Goal: Register for event/course

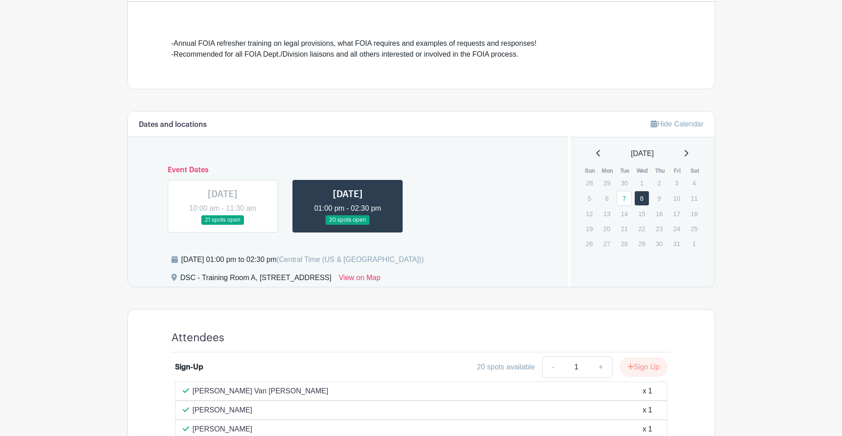
scroll to position [272, 0]
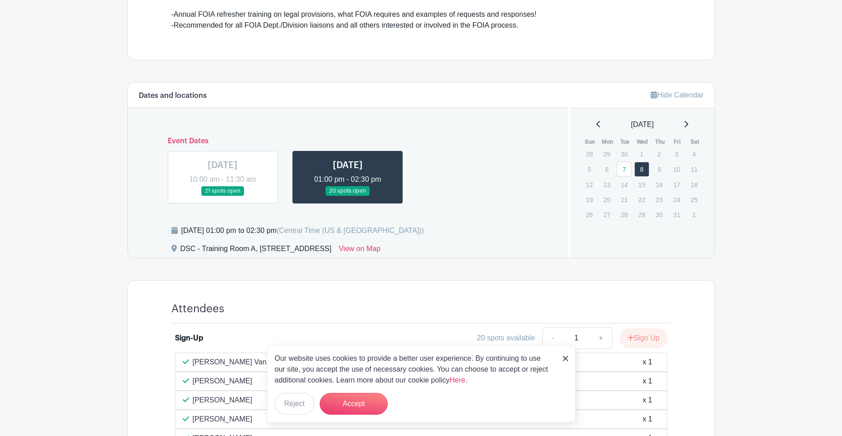
click at [223, 196] on link at bounding box center [223, 196] width 0 height 0
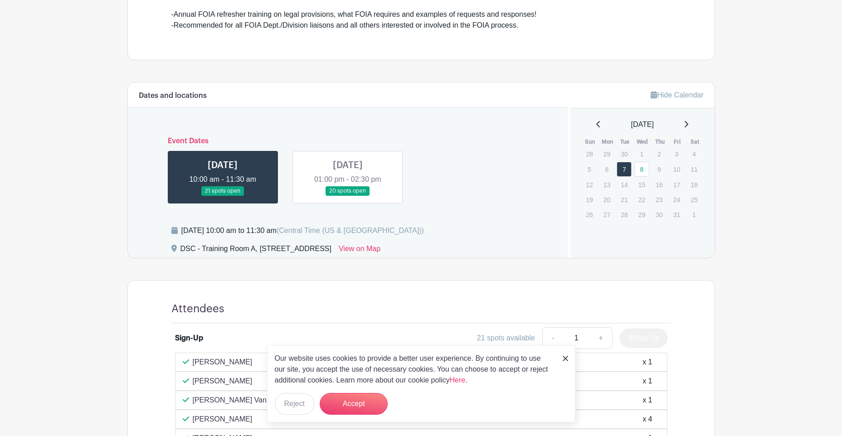
click at [565, 359] on img at bounding box center [565, 358] width 5 height 5
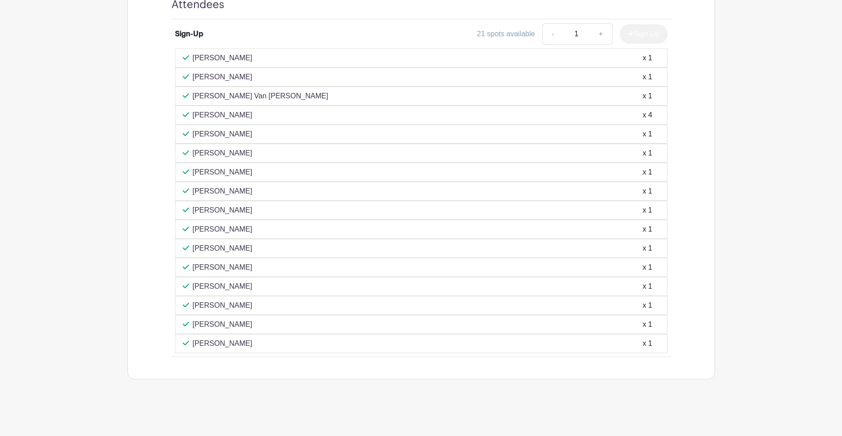
scroll to position [440, 0]
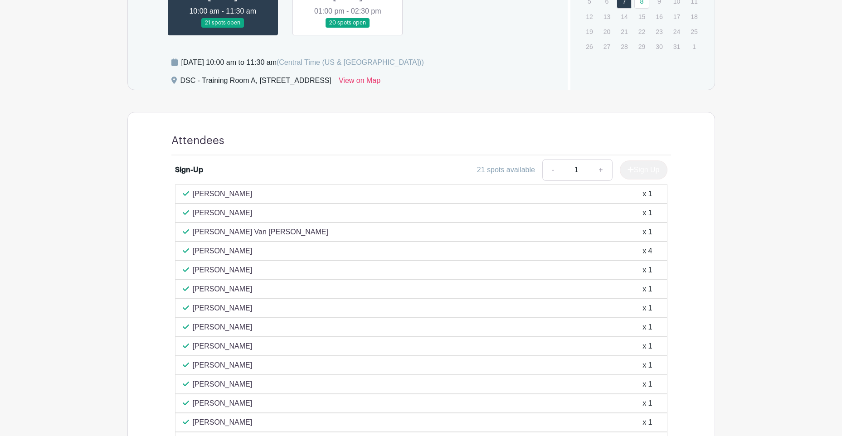
click at [348, 28] on link at bounding box center [348, 28] width 0 height 0
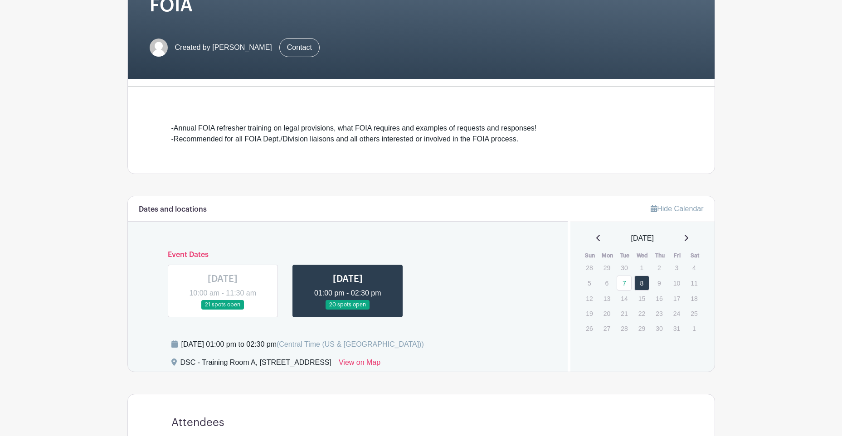
scroll to position [168, 0]
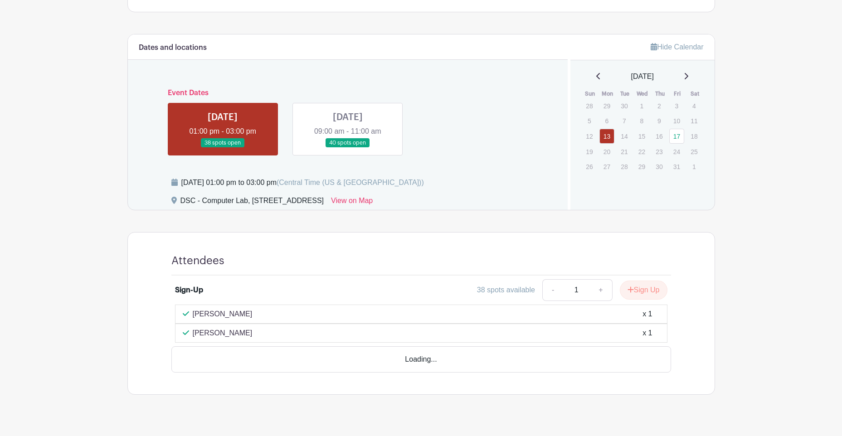
scroll to position [303, 0]
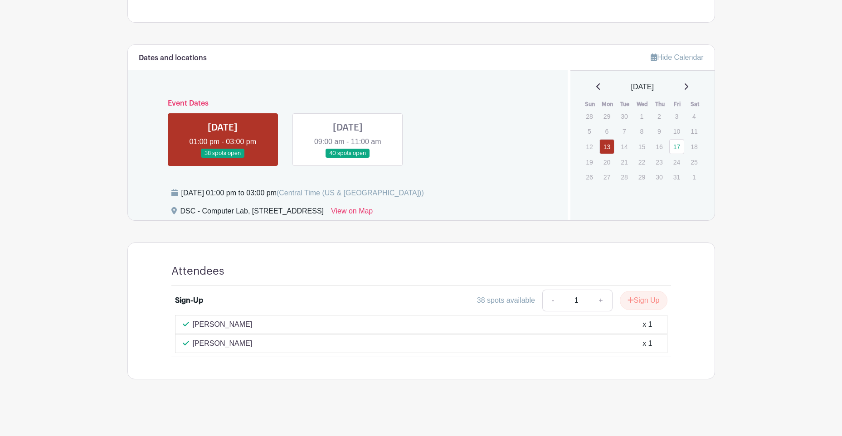
click at [348, 158] on link at bounding box center [348, 158] width 0 height 0
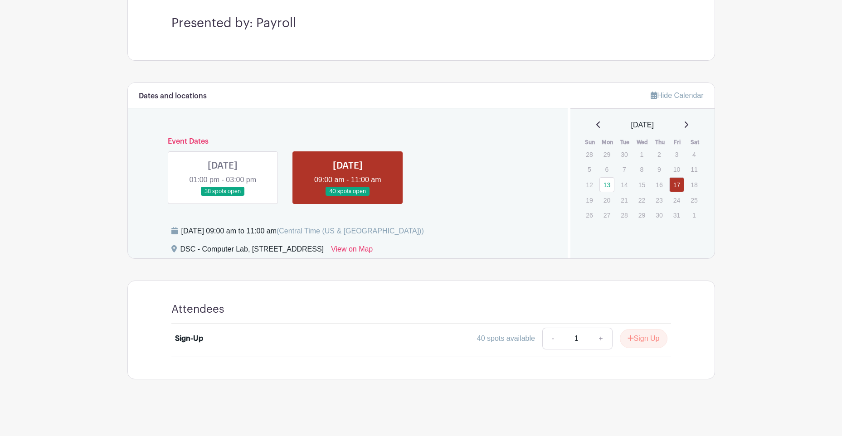
click at [223, 196] on link at bounding box center [223, 196] width 0 height 0
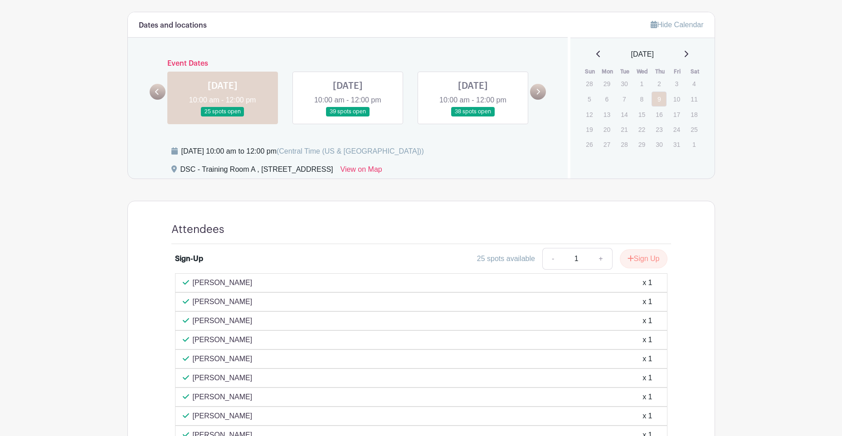
scroll to position [91, 0]
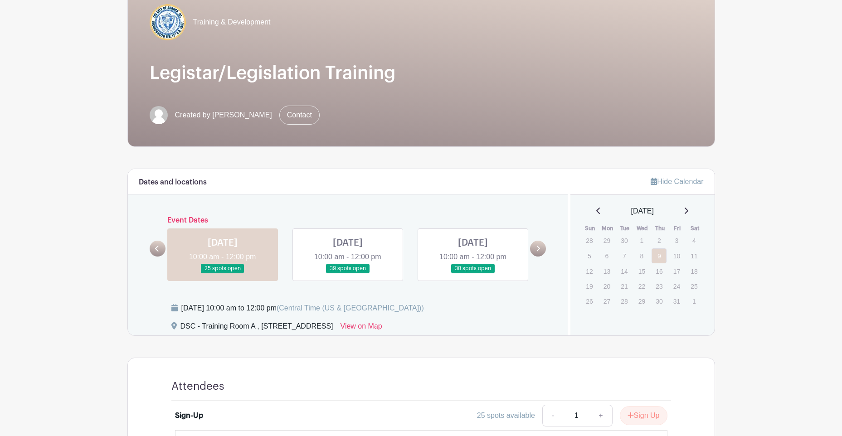
click at [348, 273] on link at bounding box center [348, 273] width 0 height 0
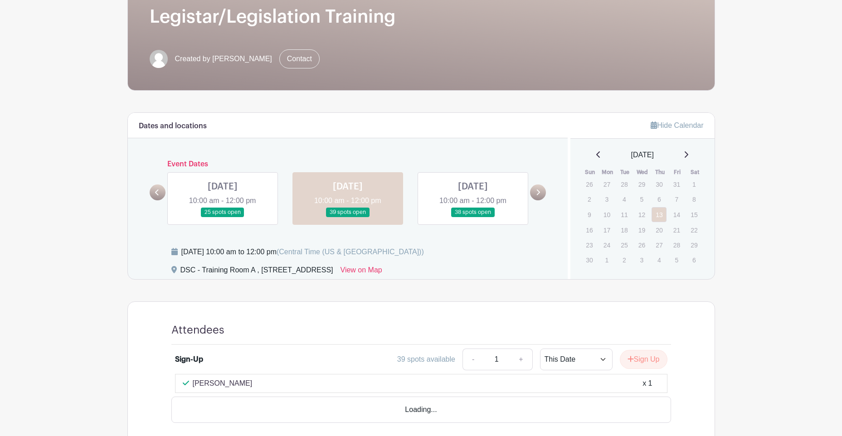
scroll to position [187, 0]
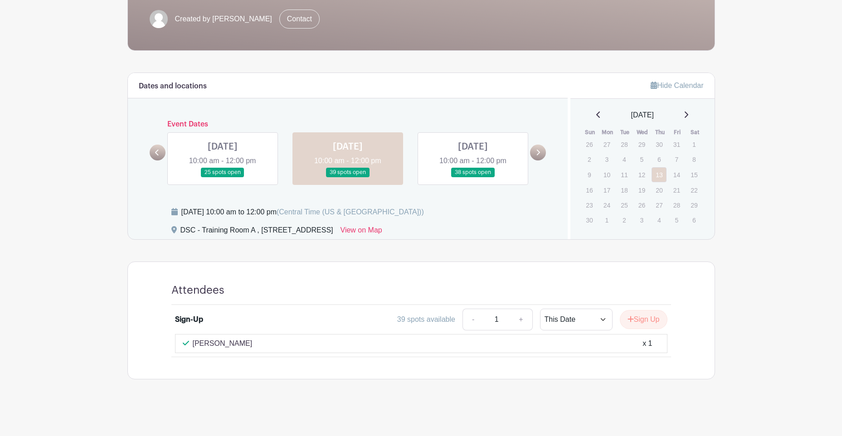
click at [473, 177] on link at bounding box center [473, 177] width 0 height 0
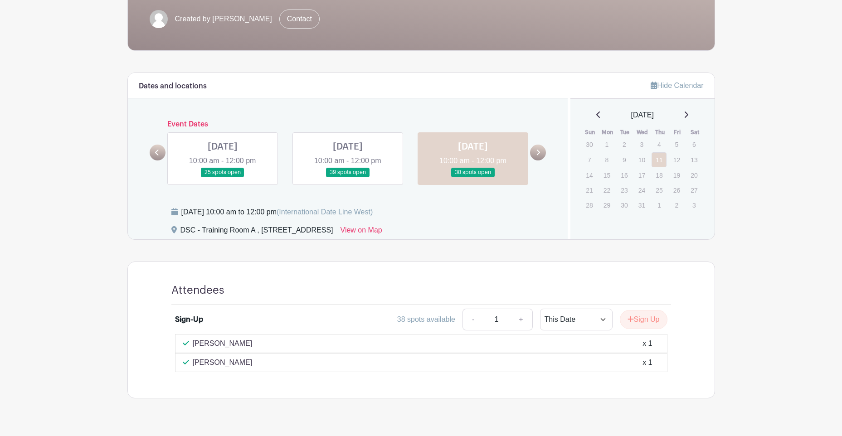
click at [223, 177] on link at bounding box center [223, 177] width 0 height 0
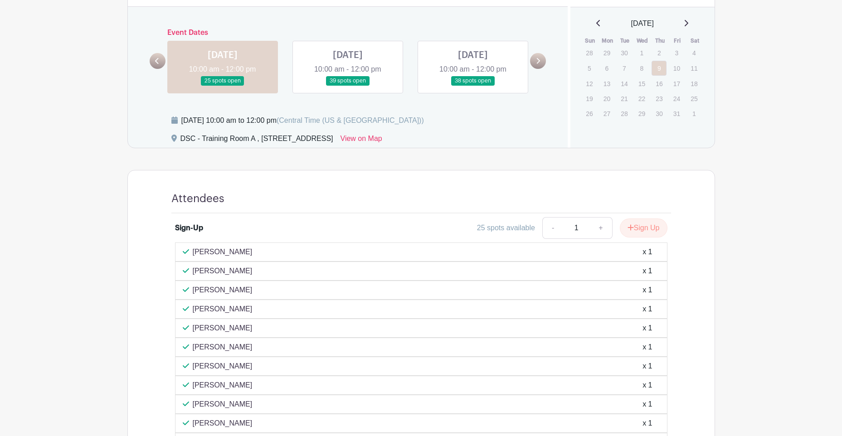
scroll to position [82, 0]
